Goal: Find specific page/section: Find specific page/section

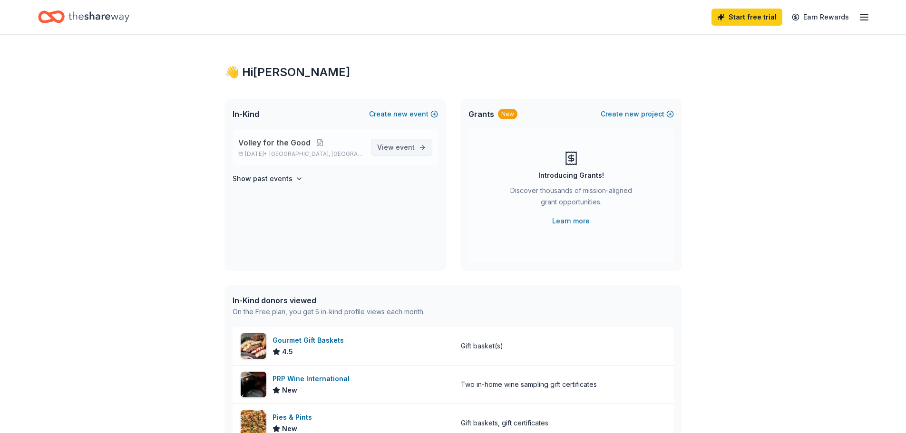
click at [403, 148] on span "event" at bounding box center [405, 147] width 19 height 8
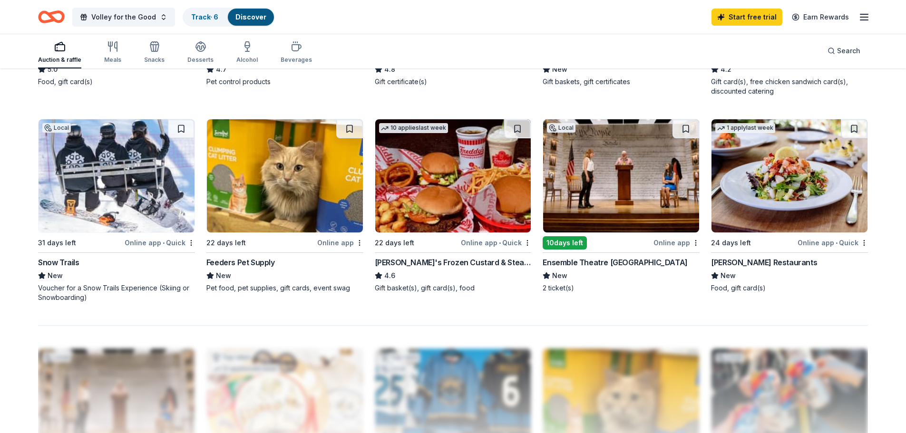
scroll to position [713, 0]
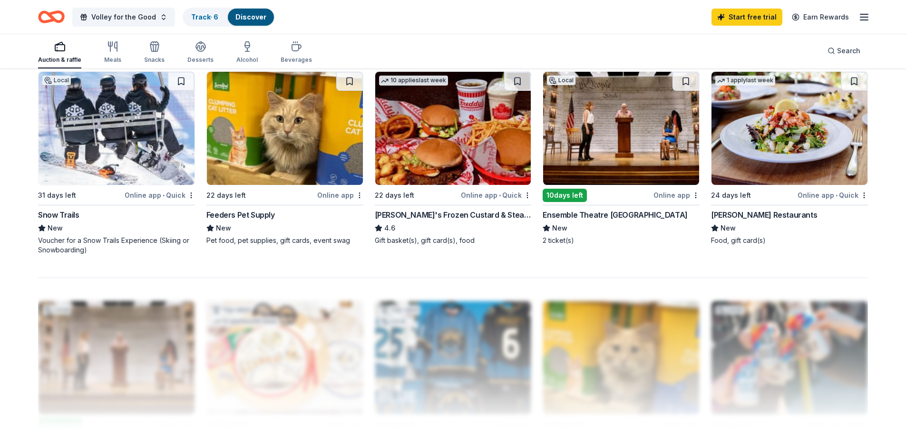
click at [426, 213] on div "[PERSON_NAME]'s Frozen Custard & Steakburgers" at bounding box center [453, 214] width 157 height 11
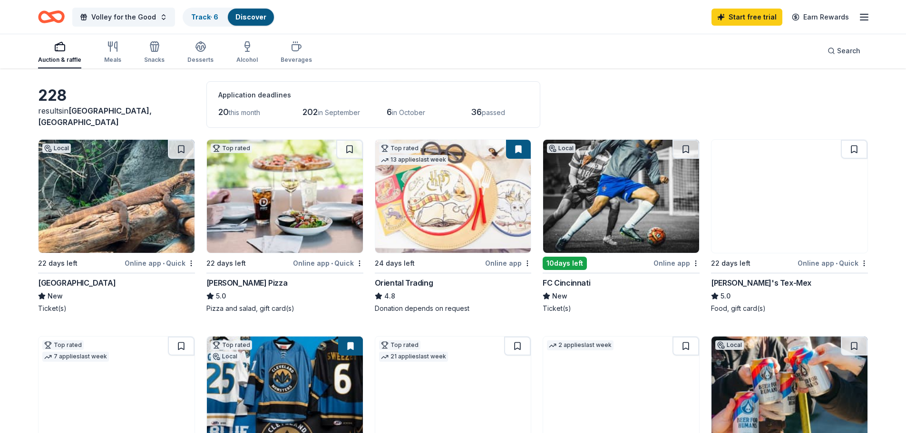
scroll to position [83, 0]
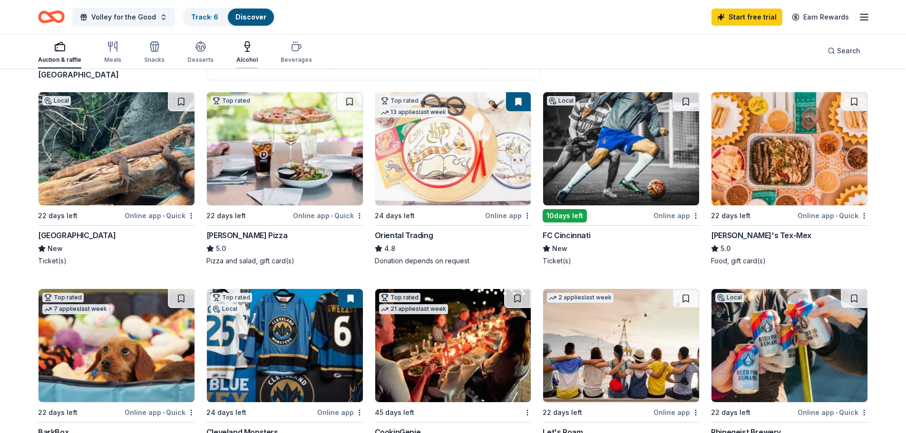
click at [243, 47] on icon "button" at bounding box center [247, 46] width 11 height 11
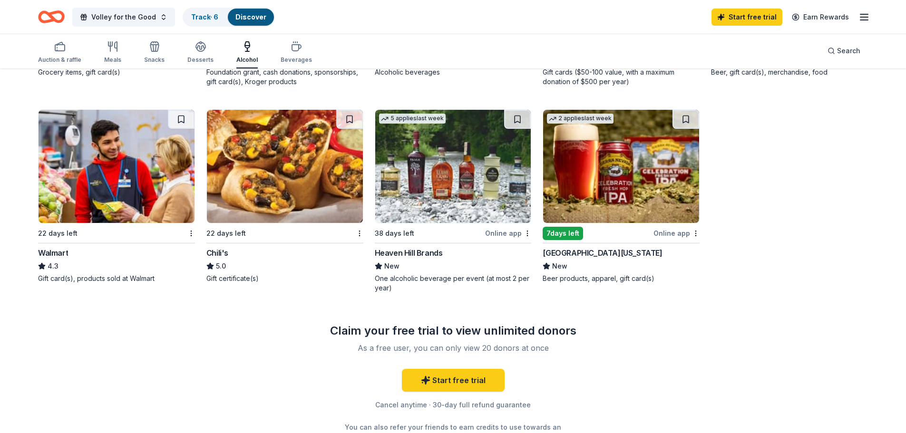
scroll to position [755, 0]
